Goal: Find contact information: Obtain details needed to contact an individual or organization

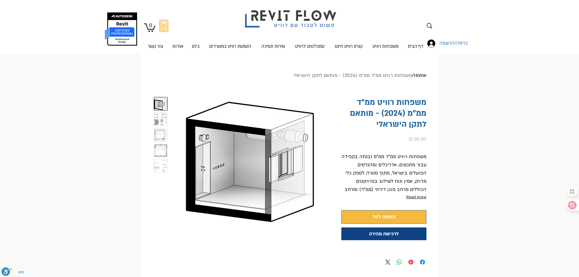
click at [162, 131] on img "3 / 5" at bounding box center [160, 134] width 13 height 13
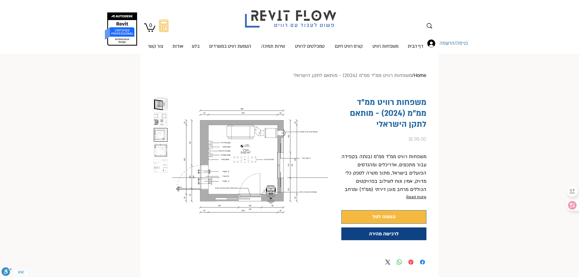
click at [161, 121] on img "2 / 5" at bounding box center [160, 119] width 13 height 13
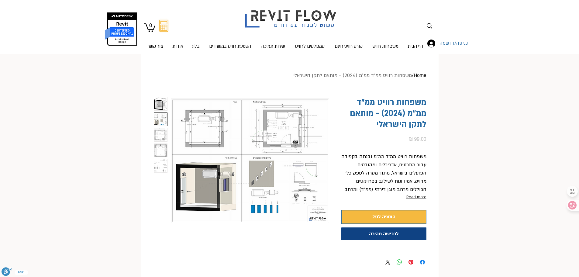
click at [160, 130] on img "3 / 5" at bounding box center [160, 134] width 13 height 13
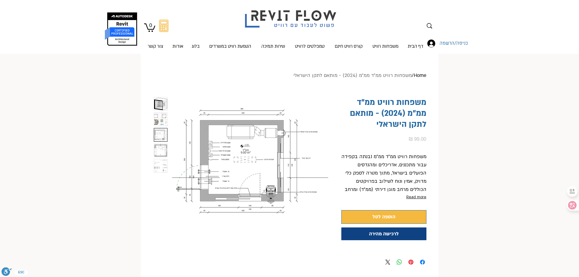
click at [159, 147] on img "4 / 5" at bounding box center [160, 150] width 13 height 13
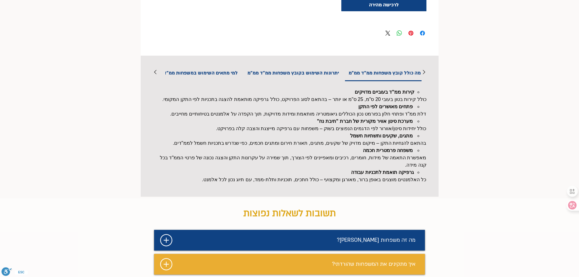
scroll to position [213, 0]
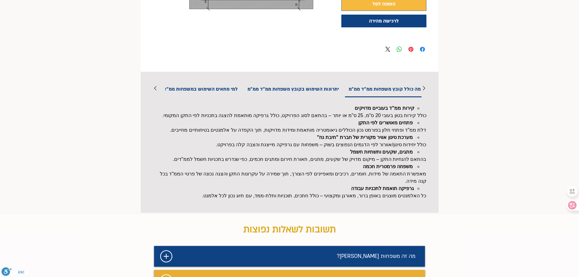
click at [203, 92] on h2 "למי מתאים השימוש במשפחות ממ"ד ממ"מ" at bounding box center [194, 88] width 95 height 15
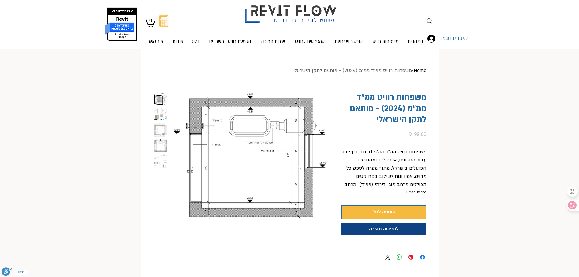
scroll to position [0, 0]
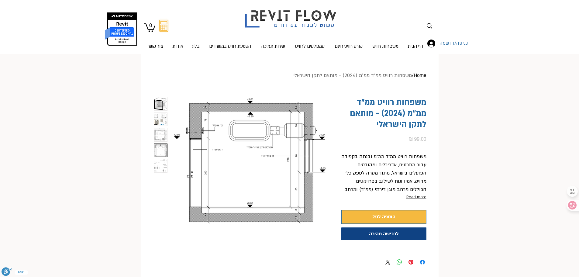
click at [159, 145] on img "4 / 5" at bounding box center [160, 150] width 13 height 13
click at [161, 152] on img "4 / 5" at bounding box center [160, 150] width 13 height 13
click at [160, 133] on img "3 / 5" at bounding box center [160, 134] width 13 height 13
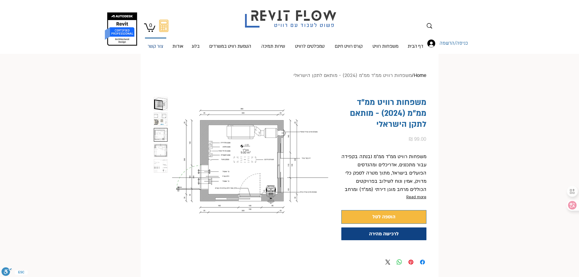
click at [157, 46] on p "צור קשר" at bounding box center [155, 47] width 20 height 16
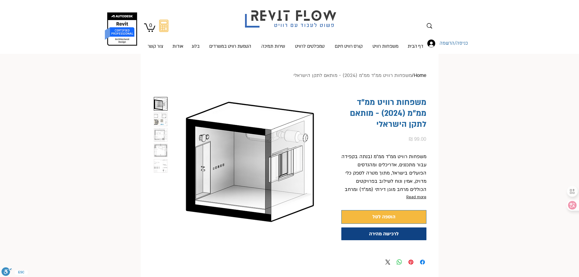
scroll to position [0, 19]
click at [163, 155] on img "4 / 5" at bounding box center [160, 150] width 13 height 13
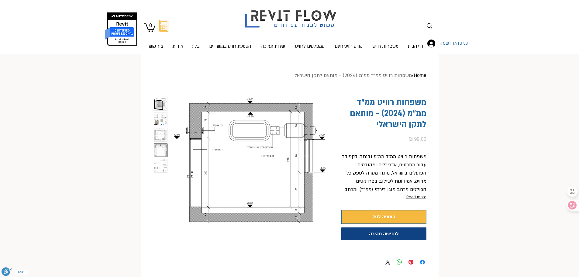
click at [160, 165] on img "5 / 5" at bounding box center [160, 165] width 13 height 13
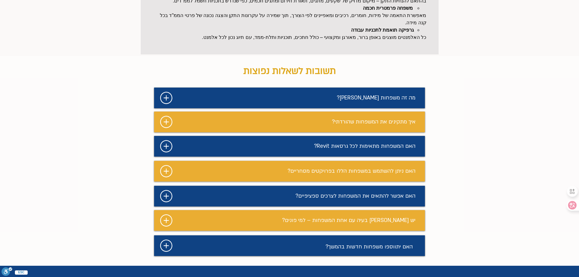
scroll to position [395, 0]
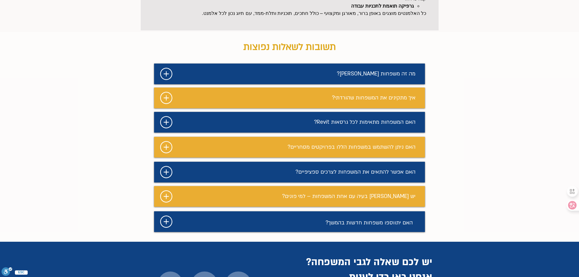
click at [169, 202] on icon "#comp-maf1xbzo1 svg [data-color="1"] {fill: #FFFFFF;}" at bounding box center [166, 196] width 12 height 12
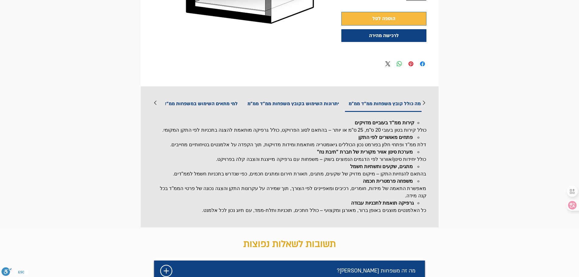
scroll to position [182, 0]
